Goal: Task Accomplishment & Management: Manage account settings

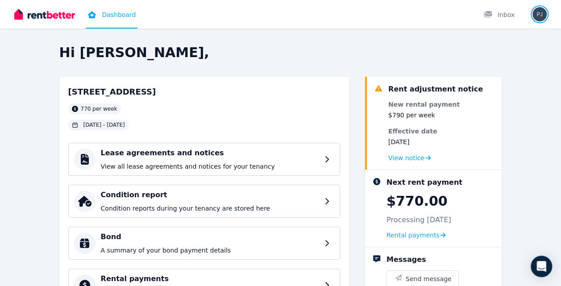
click at [540, 16] on img "button" at bounding box center [539, 14] width 14 height 14
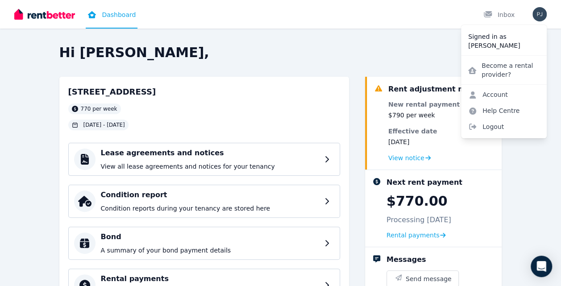
click at [379, 53] on h2 "Hi [PERSON_NAME]," at bounding box center [280, 53] width 442 height 16
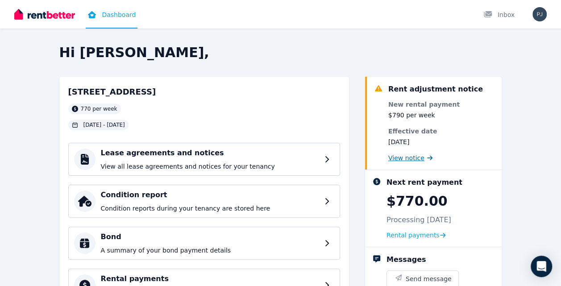
click at [419, 157] on span "View notice" at bounding box center [406, 157] width 36 height 9
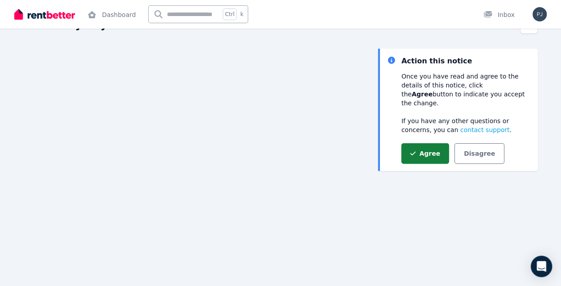
scroll to position [29, 0]
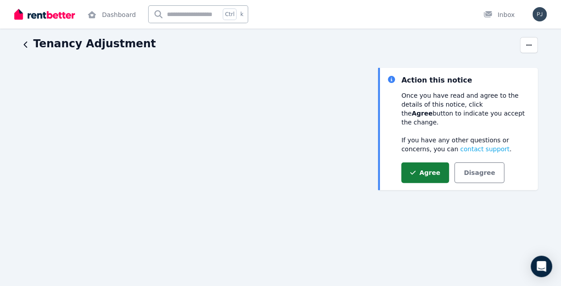
click at [425, 163] on button "Agree" at bounding box center [425, 172] width 48 height 21
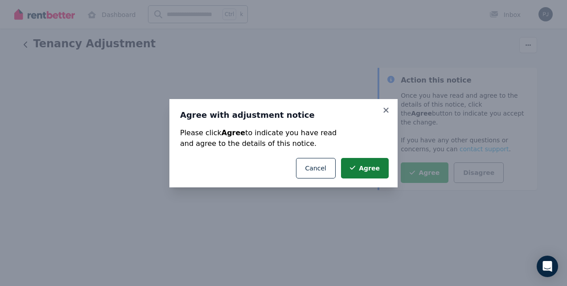
click at [367, 166] on button "Agree" at bounding box center [365, 168] width 48 height 21
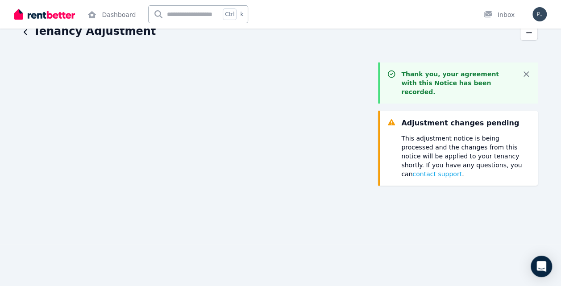
scroll to position [0, 0]
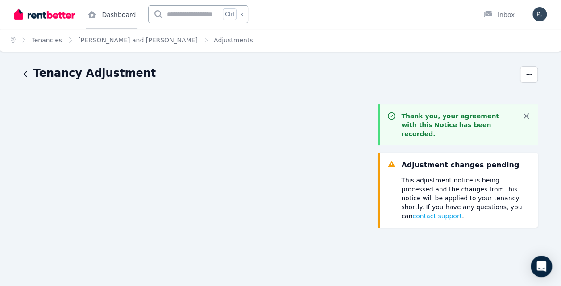
click at [111, 16] on link "Dashboard" at bounding box center [112, 14] width 52 height 29
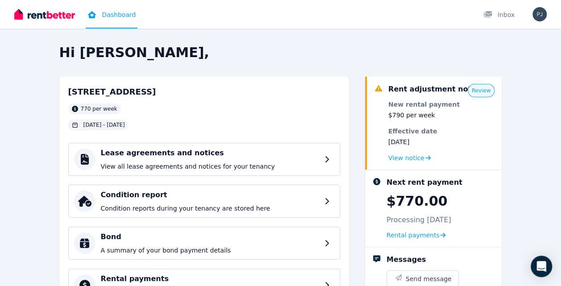
click at [525, 52] on div "Hi [PERSON_NAME], [STREET_ADDRESS] per week [DATE] - [DATE] Lease agreements an…" at bounding box center [280, 232] width 561 height 375
click at [416, 157] on span "View notice" at bounding box center [406, 157] width 36 height 9
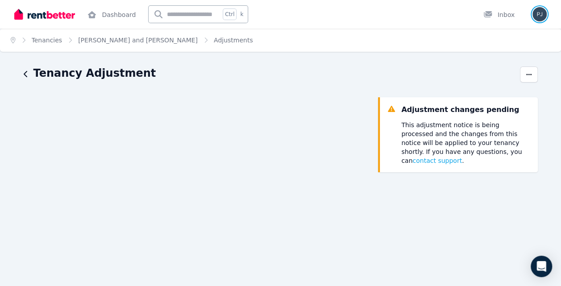
click at [540, 17] on img "button" at bounding box center [539, 14] width 14 height 14
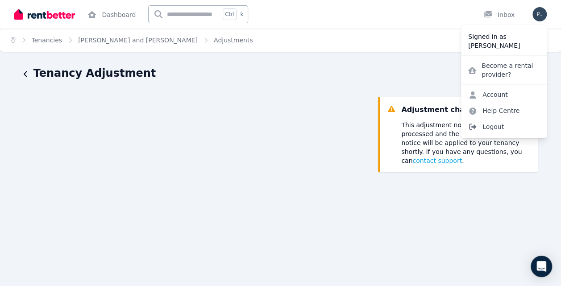
click at [497, 124] on span "Logout" at bounding box center [504, 127] width 86 height 16
